Goal: Task Accomplishment & Management: Use online tool/utility

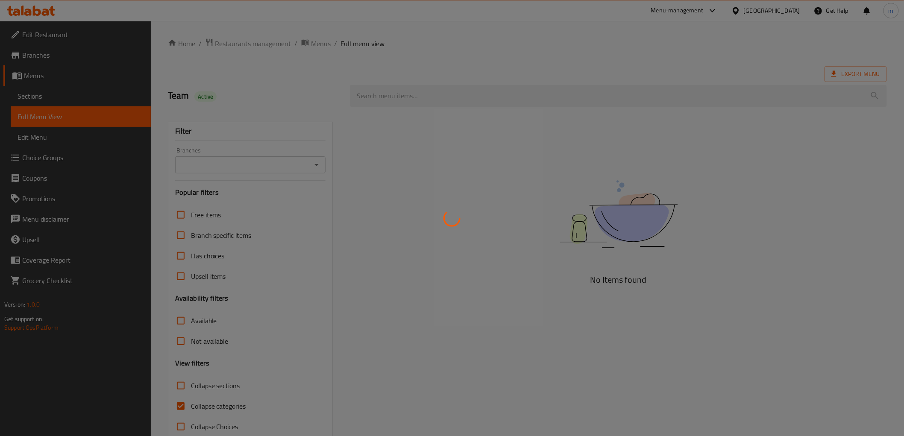
click at [44, 13] on div at bounding box center [452, 218] width 904 height 436
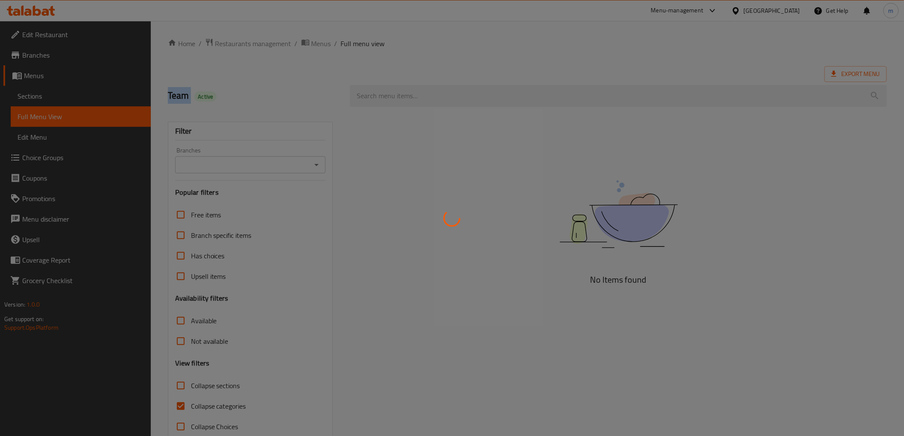
click at [44, 13] on div at bounding box center [452, 218] width 904 height 436
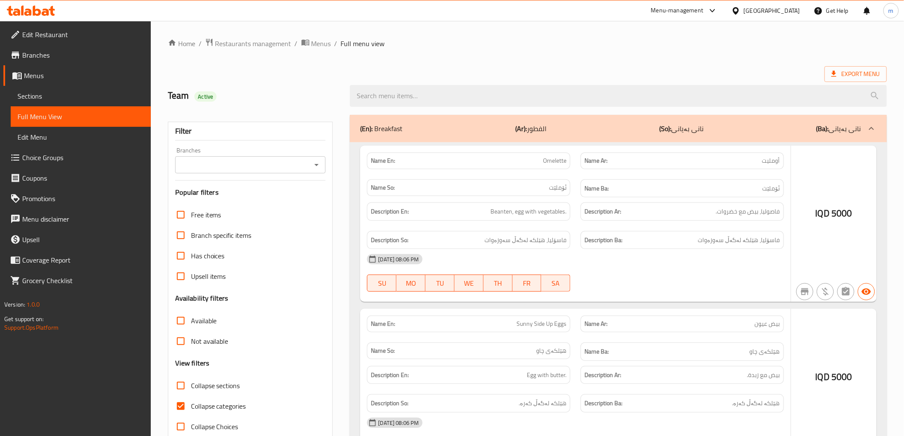
click at [44, 13] on div at bounding box center [452, 218] width 904 height 436
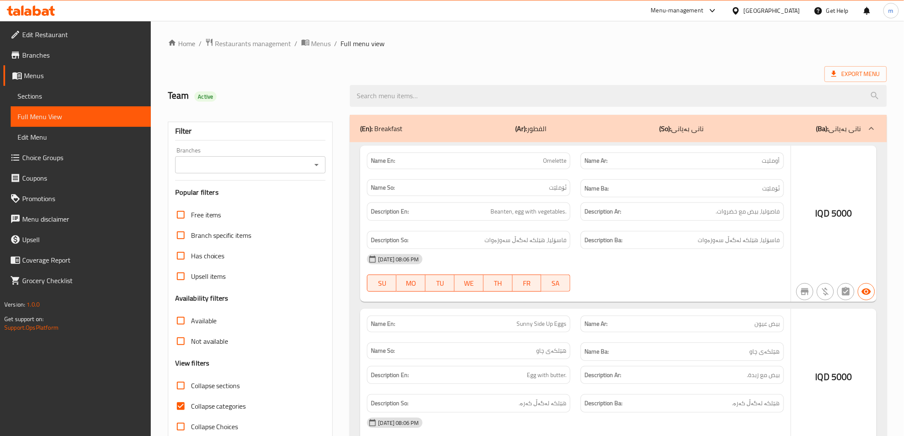
click at [44, 13] on div at bounding box center [452, 218] width 904 height 436
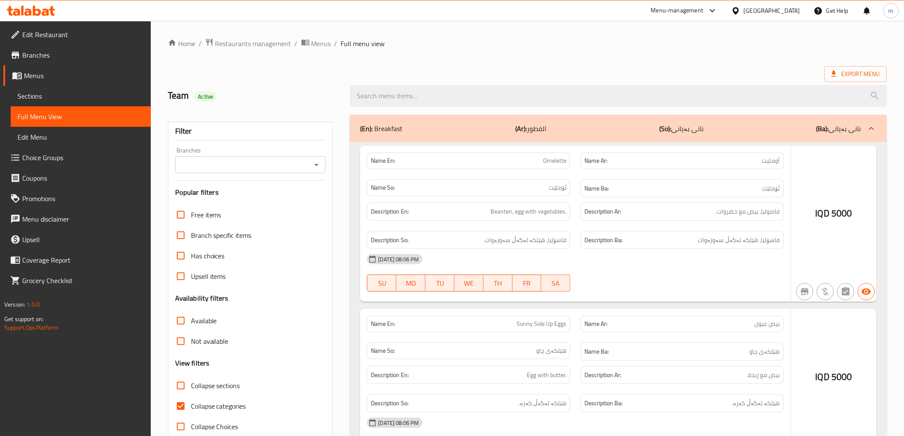
click at [44, 13] on div at bounding box center [452, 218] width 904 height 436
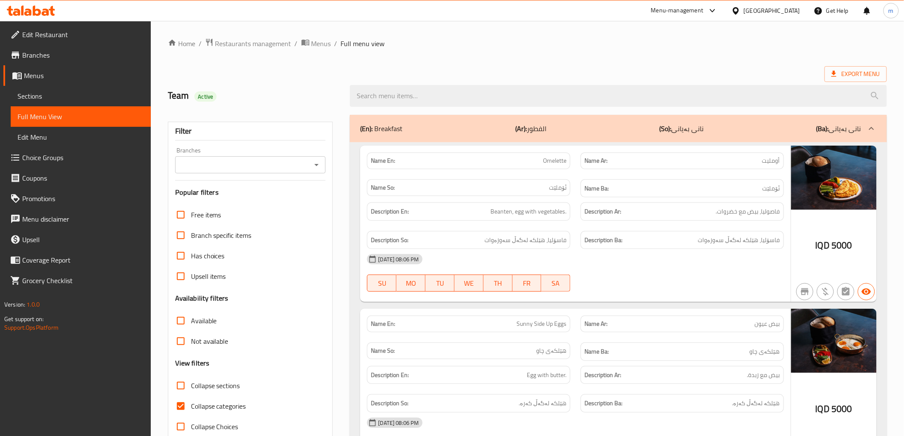
click at [16, 12] on icon at bounding box center [31, 11] width 48 height 10
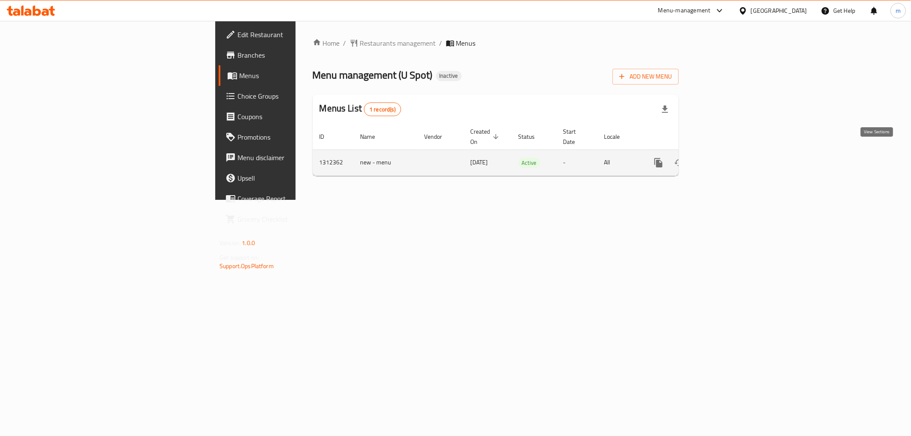
click at [724, 159] on icon "enhanced table" at bounding box center [720, 163] width 8 height 8
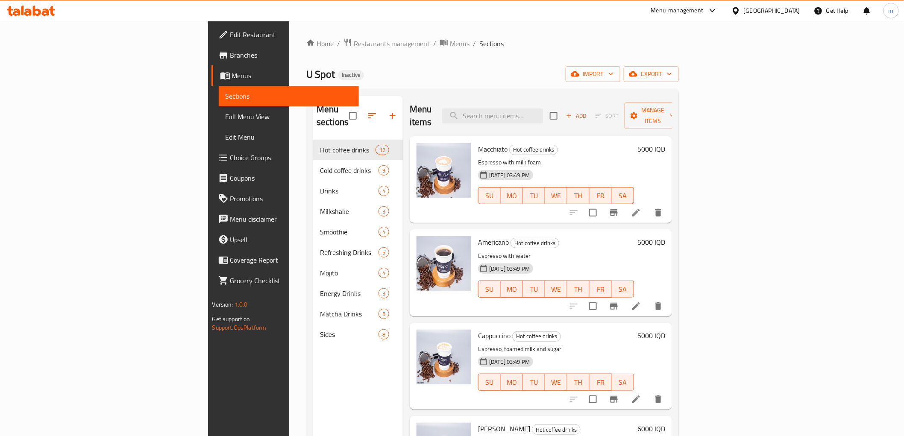
click at [513, 78] on div "U Spot Inactive import export" at bounding box center [492, 74] width 372 height 16
click at [225, 120] on span "Full Menu View" at bounding box center [288, 116] width 126 height 10
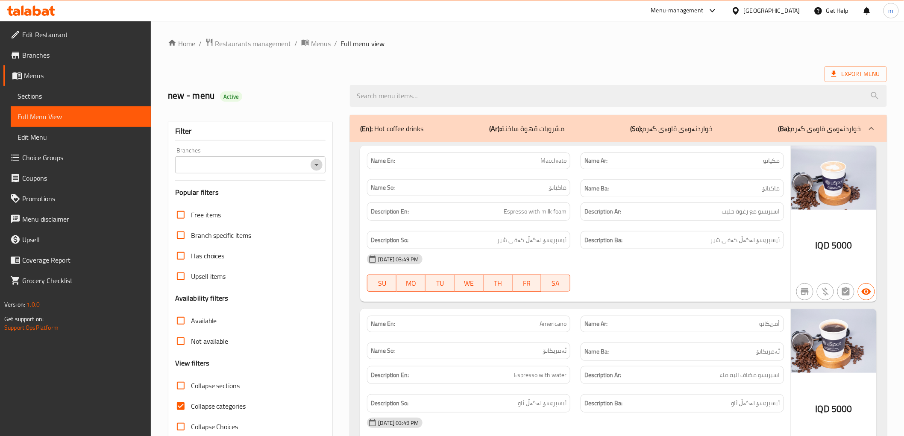
click at [314, 164] on icon "Open" at bounding box center [316, 165] width 10 height 10
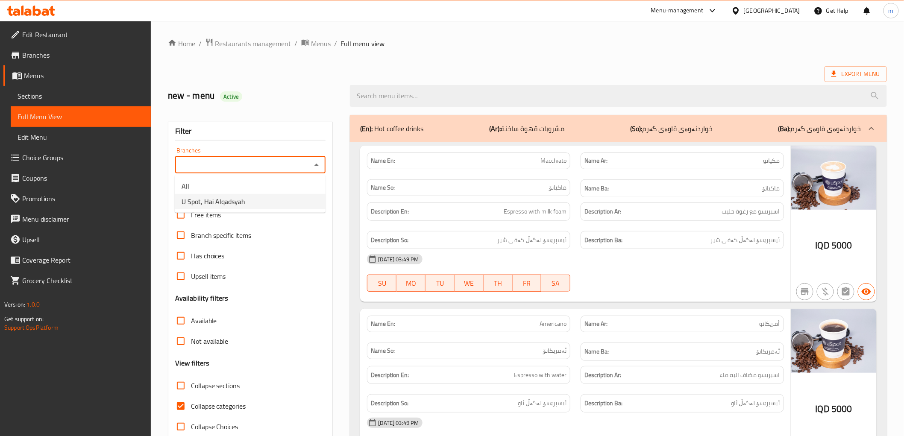
click at [289, 199] on li "U Spot, Hai Alqadsyah" at bounding box center [250, 201] width 151 height 15
type input "U Spot, Hai Alqadsyah"
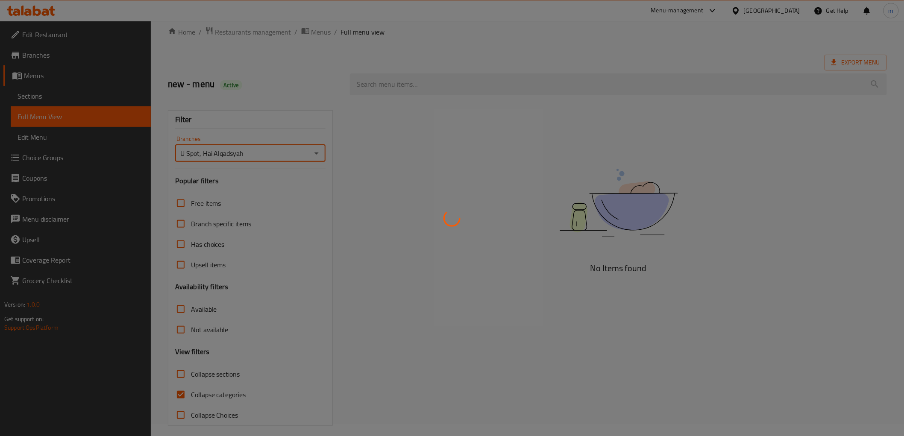
scroll to position [18, 0]
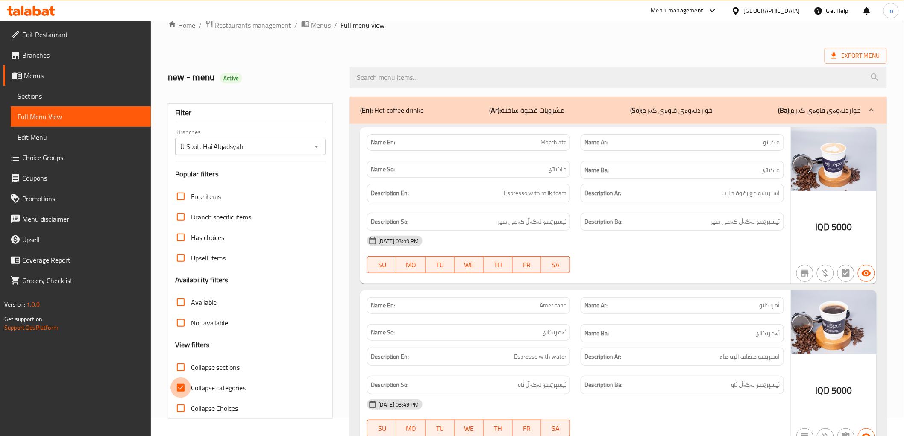
click at [181, 387] on input "Collapse categories" at bounding box center [180, 387] width 20 height 20
checkbox input "false"
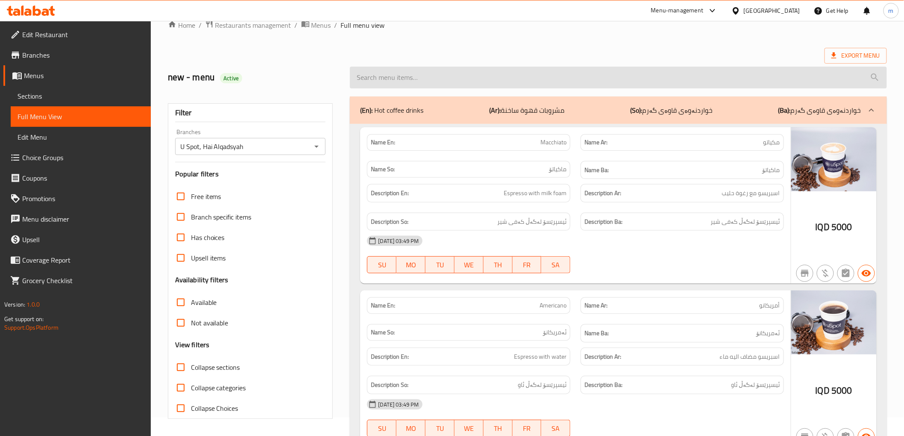
click at [402, 73] on input "search" at bounding box center [618, 78] width 536 height 22
paste input "Espresso"
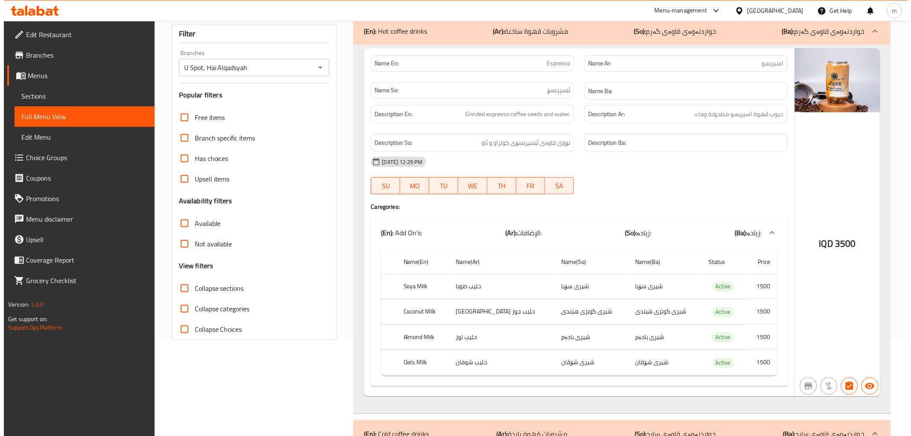
scroll to position [0, 0]
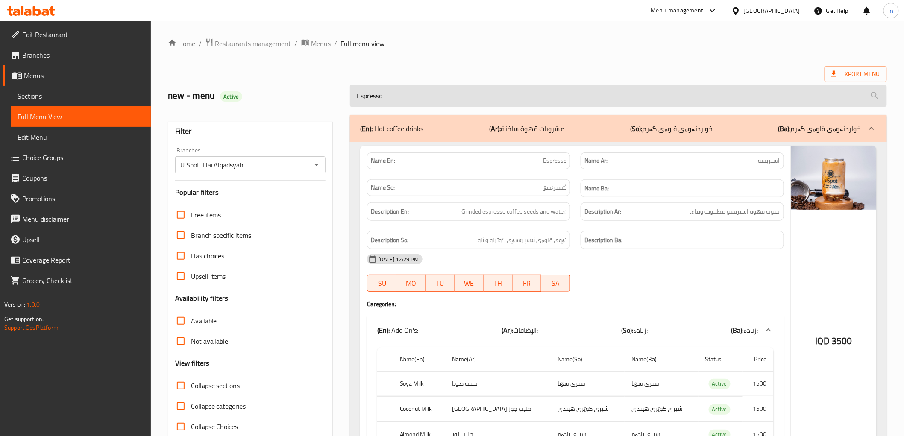
click at [398, 103] on input "Espresso" at bounding box center [618, 96] width 536 height 22
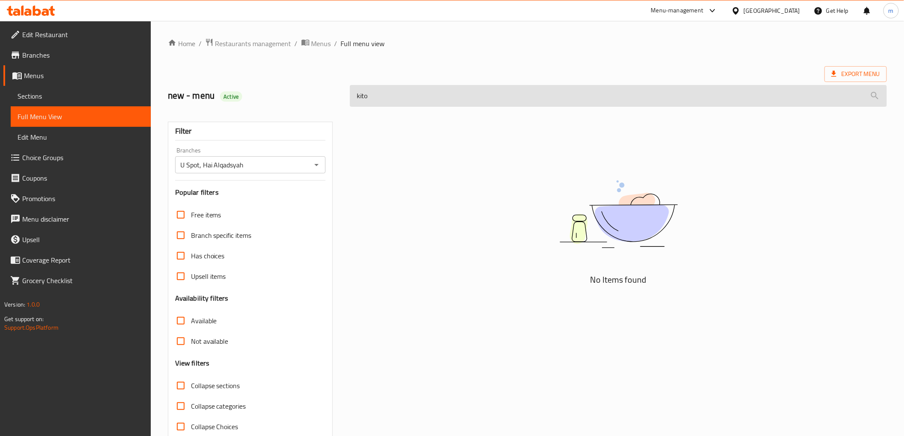
click at [398, 103] on input "kito" at bounding box center [618, 96] width 536 height 22
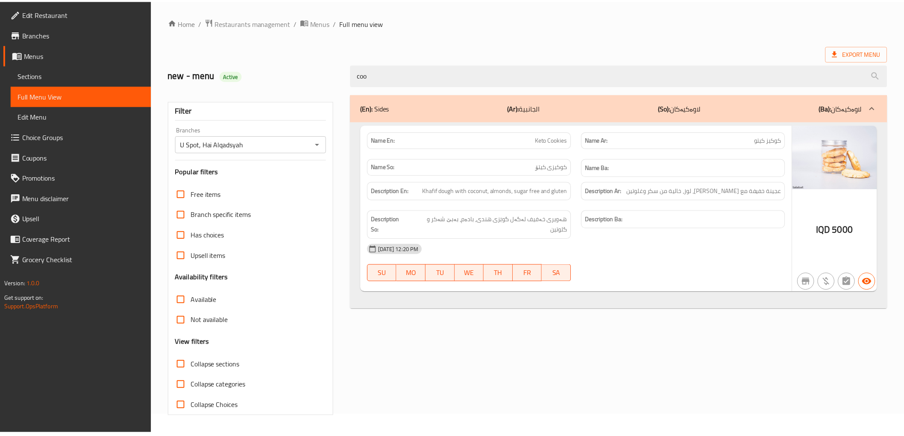
scroll to position [18, 0]
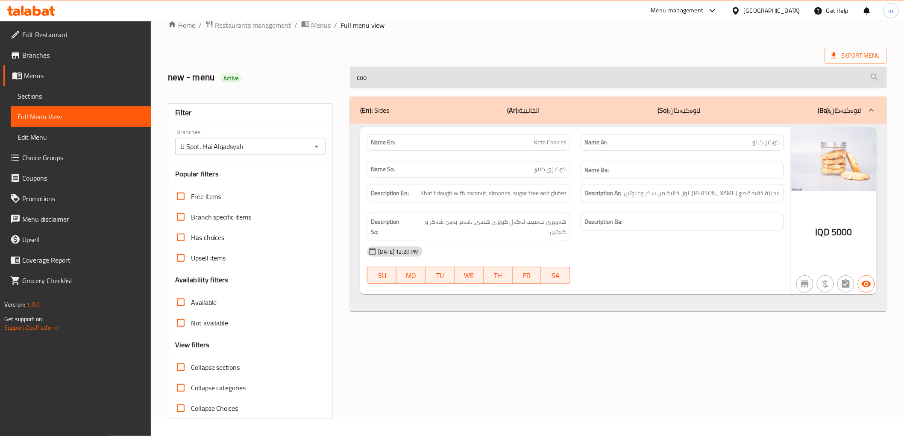
click at [446, 79] on input "coo" at bounding box center [618, 78] width 536 height 22
paste input "Espress"
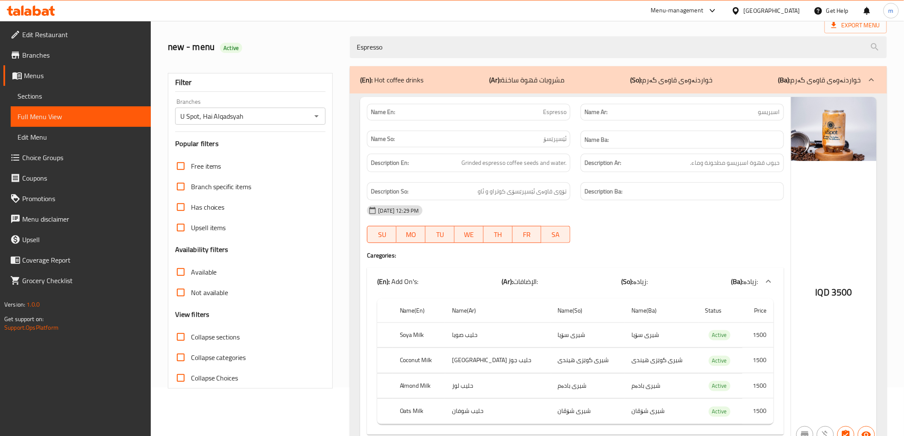
scroll to position [0, 0]
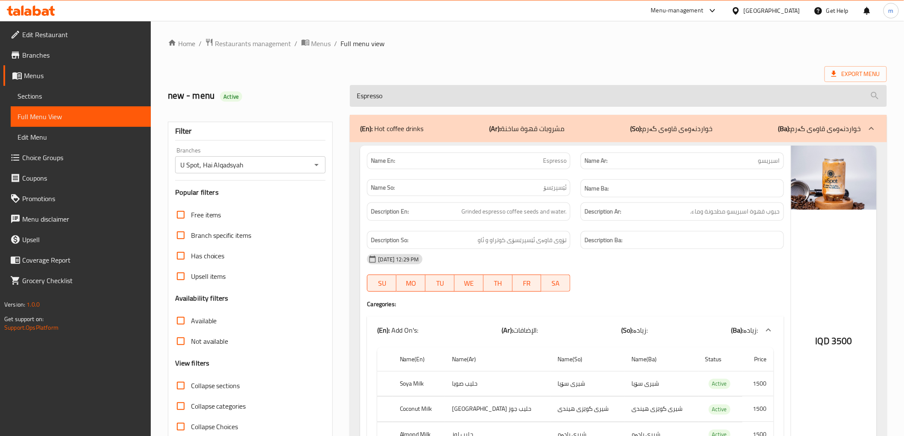
click at [415, 99] on input "Espresso" at bounding box center [618, 96] width 536 height 22
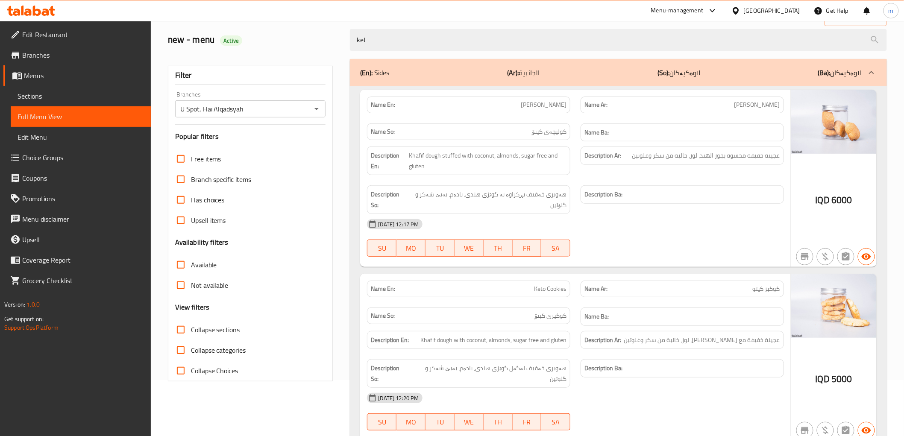
scroll to position [79, 0]
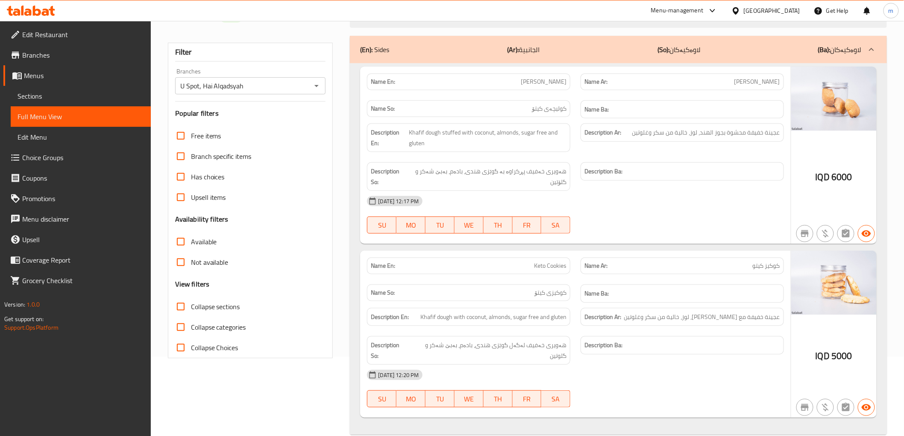
click at [631, 209] on div "17-09-2025 12:17 PM" at bounding box center [575, 201] width 427 height 20
click at [675, 203] on div "17-09-2025 12:17 PM" at bounding box center [575, 201] width 427 height 20
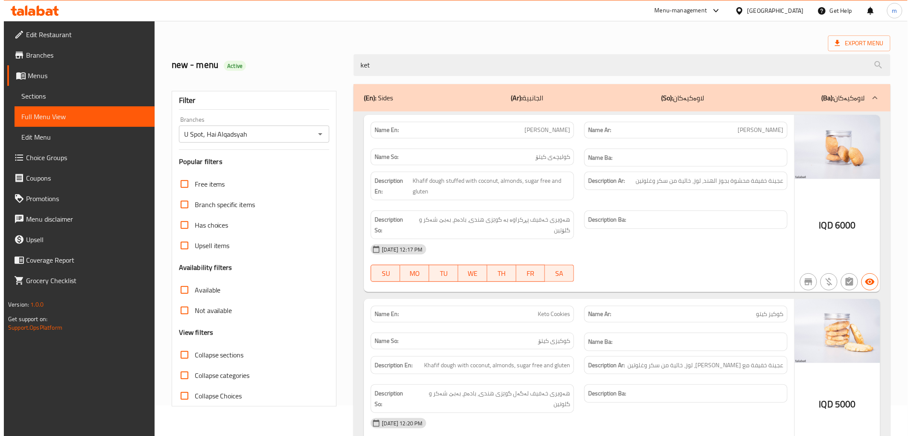
scroll to position [0, 0]
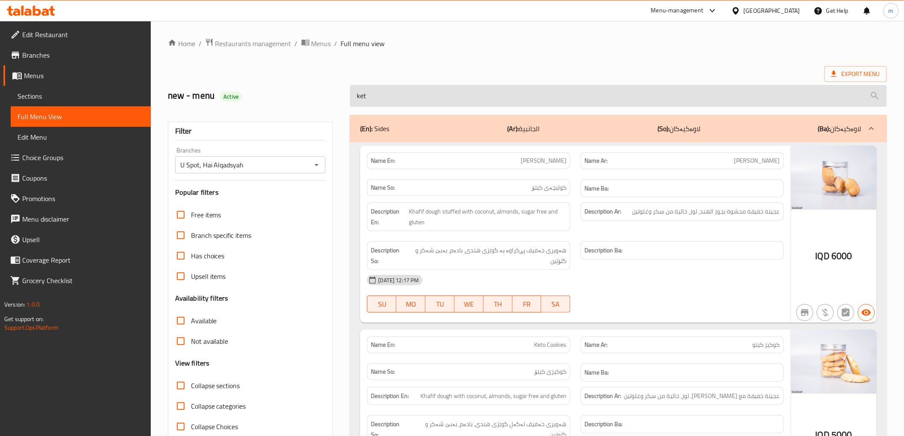
click at [413, 97] on input "ket" at bounding box center [618, 96] width 536 height 22
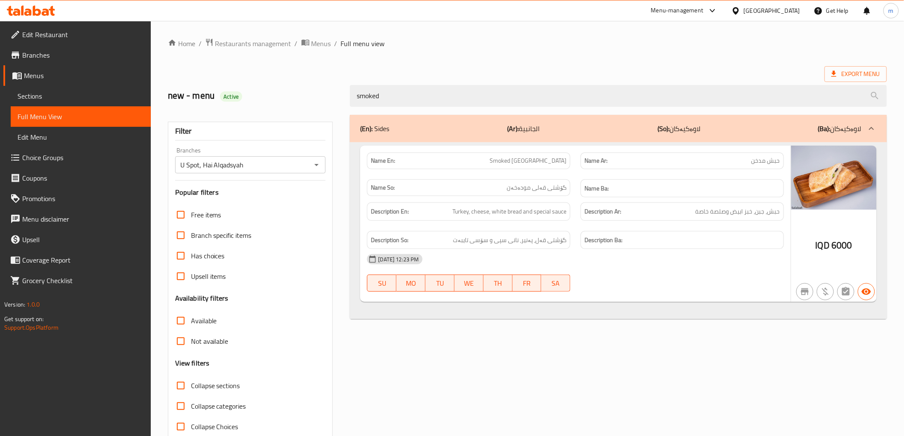
type input "smoked"
